Goal: Find specific page/section: Find specific page/section

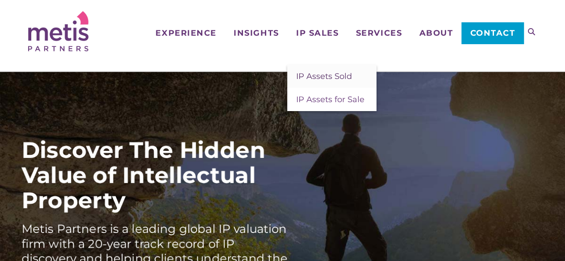
click at [316, 75] on span "IP Assets Sold" at bounding box center [324, 76] width 56 height 10
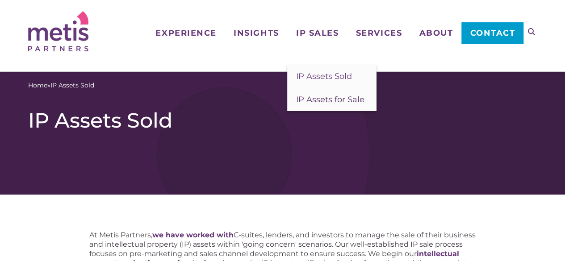
click at [308, 101] on span "IP Assets for Sale" at bounding box center [330, 100] width 68 height 10
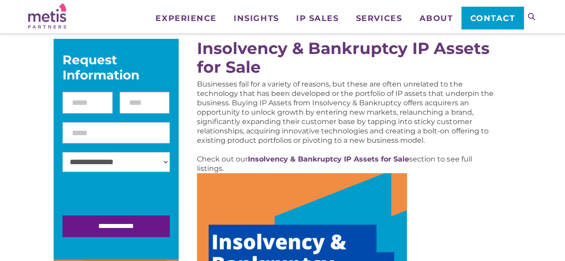
scroll to position [94, 0]
